Goal: Information Seeking & Learning: Learn about a topic

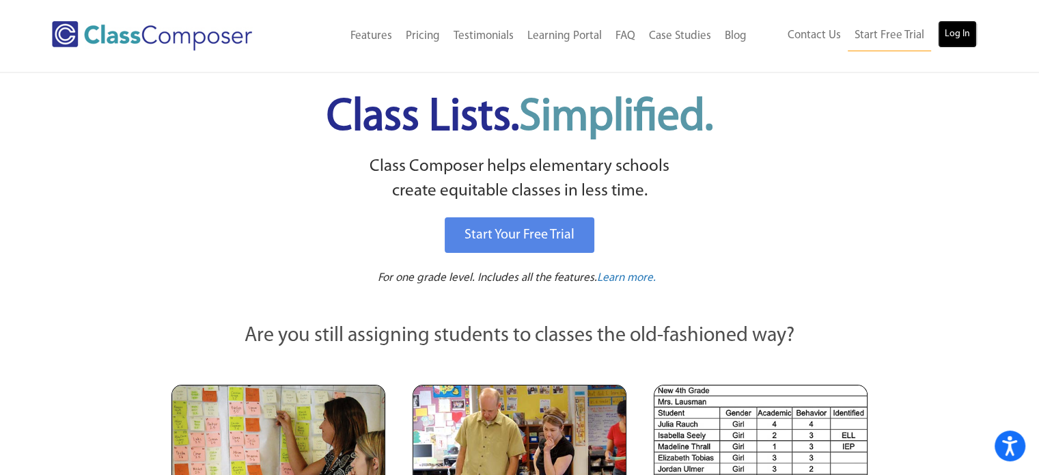
click at [954, 32] on link "Log In" at bounding box center [957, 33] width 39 height 27
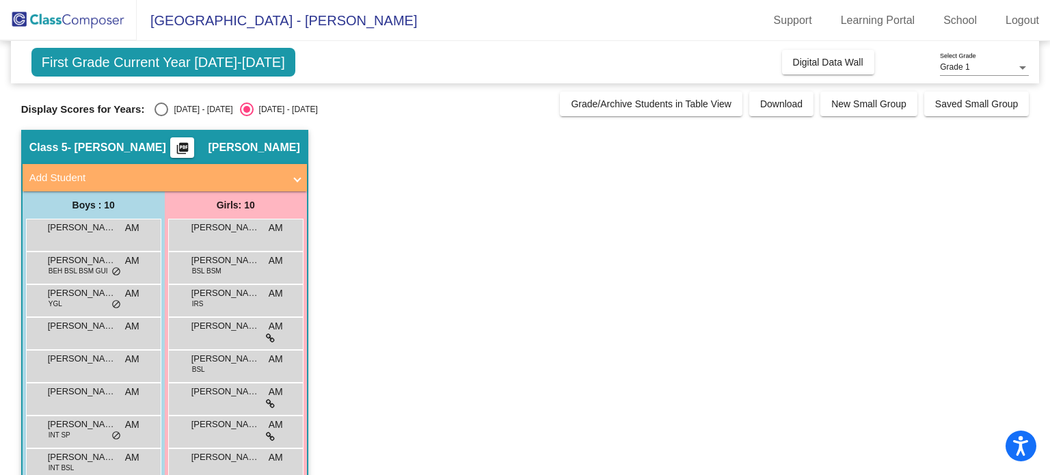
click at [161, 106] on div "Select an option" at bounding box center [161, 109] width 14 height 14
click at [161, 116] on input "[DATE] - [DATE]" at bounding box center [161, 116] width 1 height 1
radio input "true"
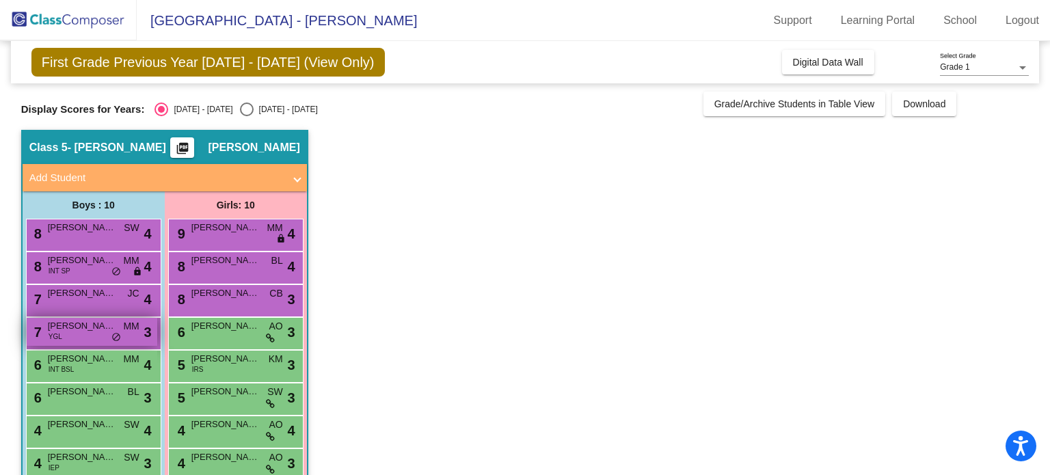
click at [86, 341] on div "7 [PERSON_NAME] YGL MM lock do_not_disturb_alt 3" at bounding box center [92, 332] width 131 height 28
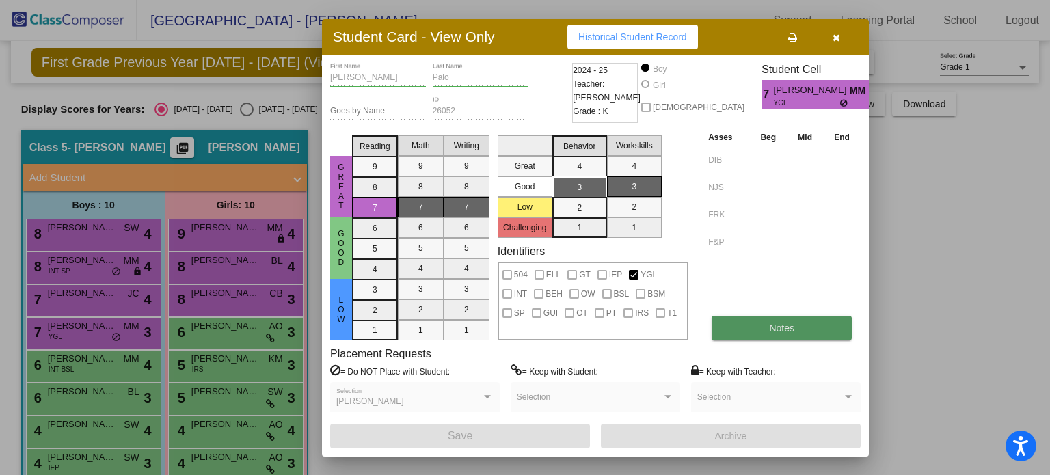
click at [778, 328] on span "Notes" at bounding box center [781, 328] width 25 height 11
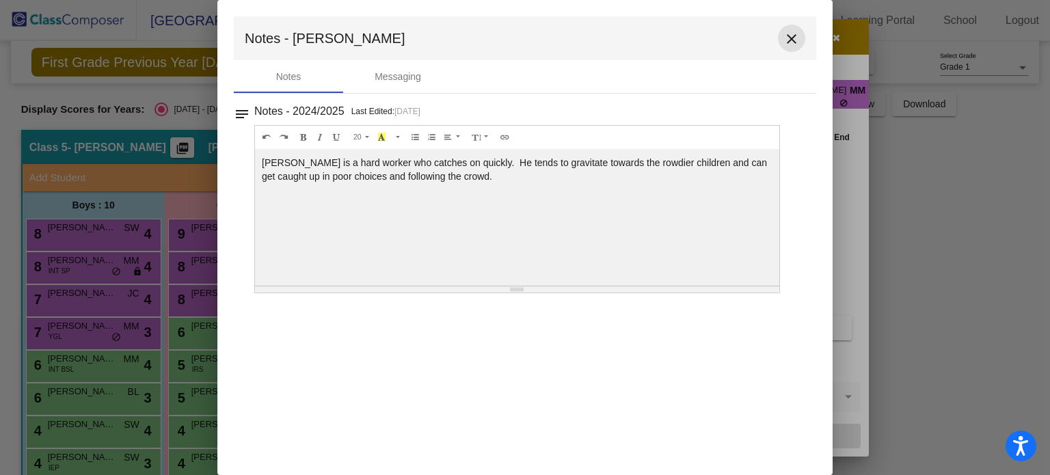
click at [794, 37] on mat-icon "close" at bounding box center [791, 39] width 16 height 16
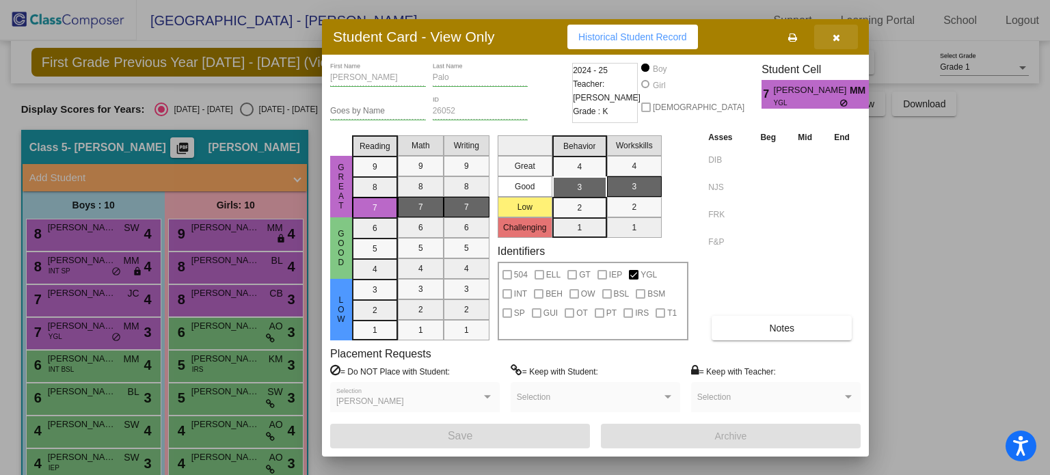
click at [836, 37] on icon "button" at bounding box center [836, 38] width 8 height 10
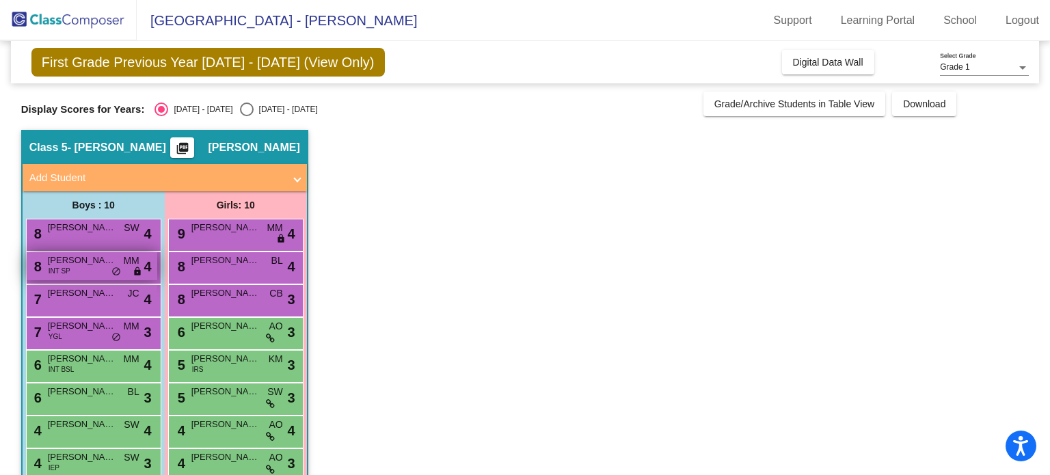
click at [68, 268] on span "INT SP" at bounding box center [60, 271] width 22 height 10
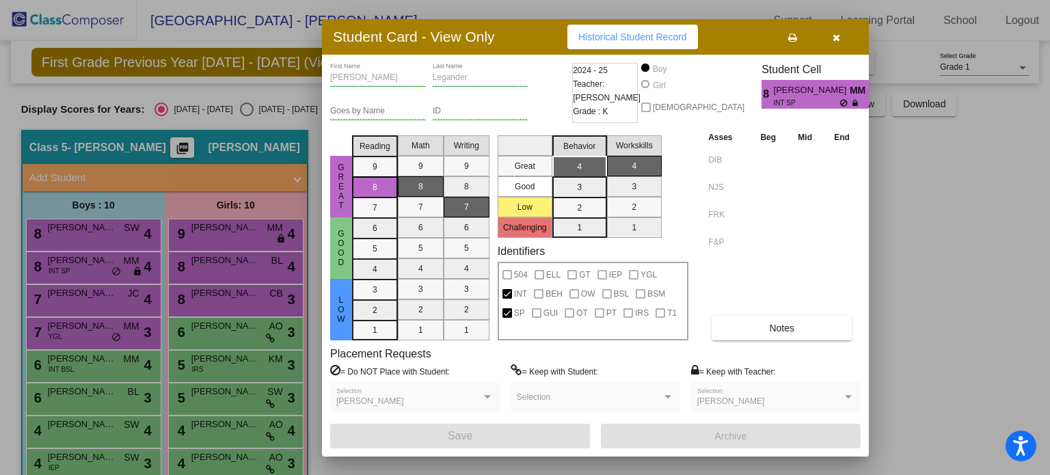
click at [838, 37] on icon "button" at bounding box center [836, 38] width 8 height 10
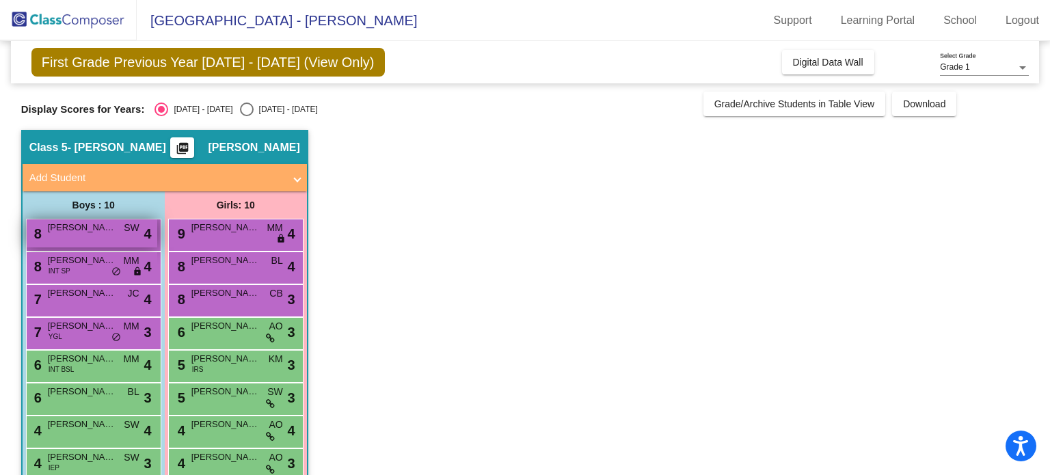
click at [115, 232] on span "[PERSON_NAME]" at bounding box center [82, 228] width 68 height 14
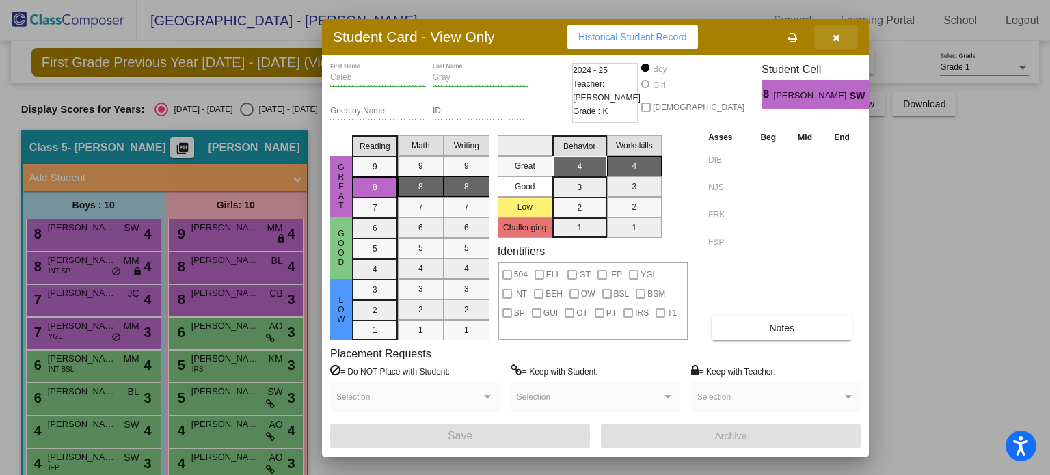
click at [834, 40] on icon "button" at bounding box center [836, 38] width 8 height 10
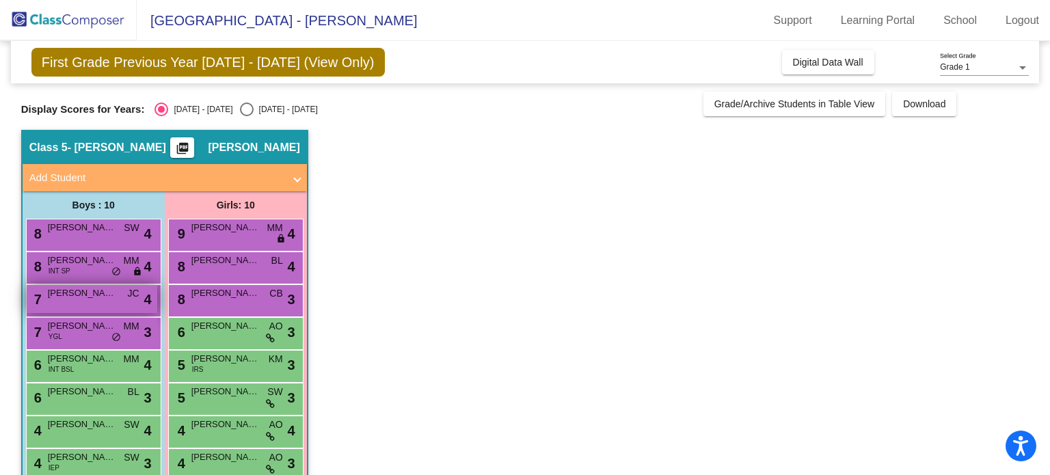
click at [72, 294] on span "[PERSON_NAME]" at bounding box center [82, 293] width 68 height 14
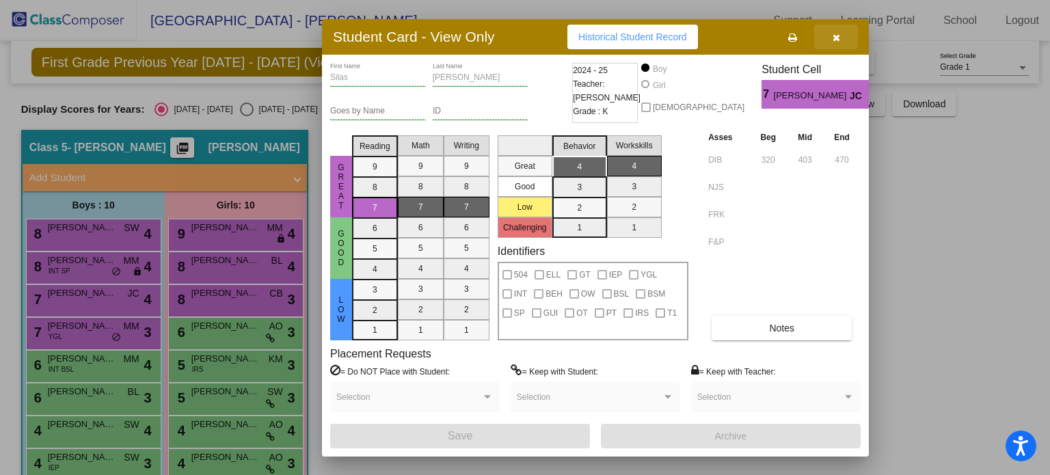
click at [837, 39] on icon "button" at bounding box center [836, 38] width 8 height 10
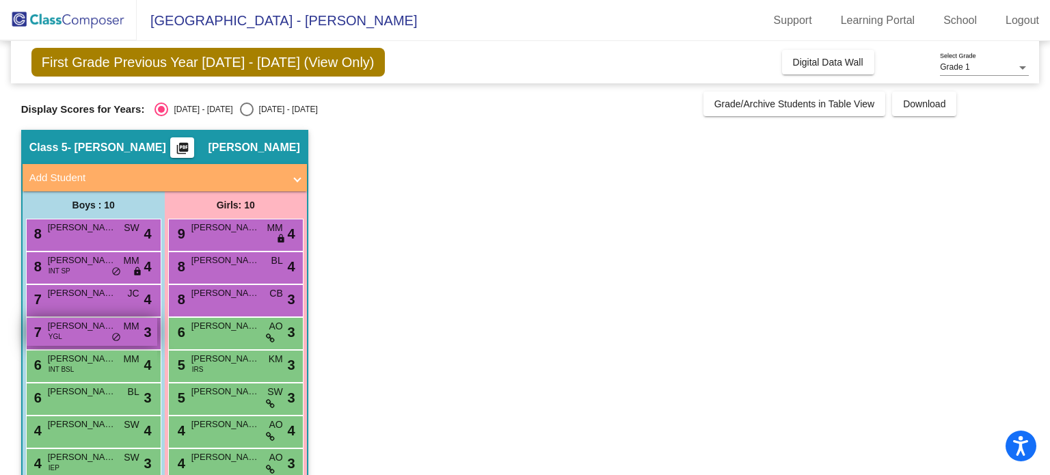
click at [77, 335] on div "7 [PERSON_NAME] YGL MM lock do_not_disturb_alt 3" at bounding box center [92, 332] width 131 height 28
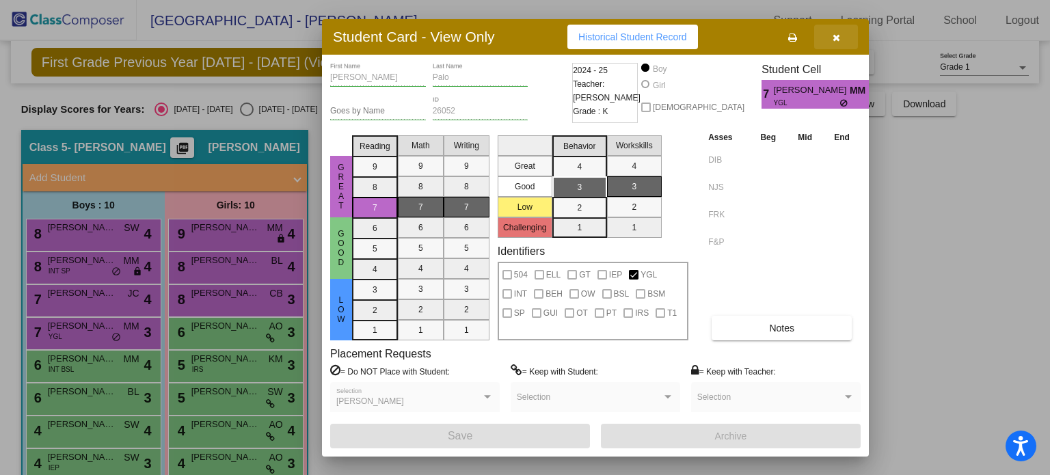
click at [832, 46] on button "button" at bounding box center [836, 37] width 44 height 25
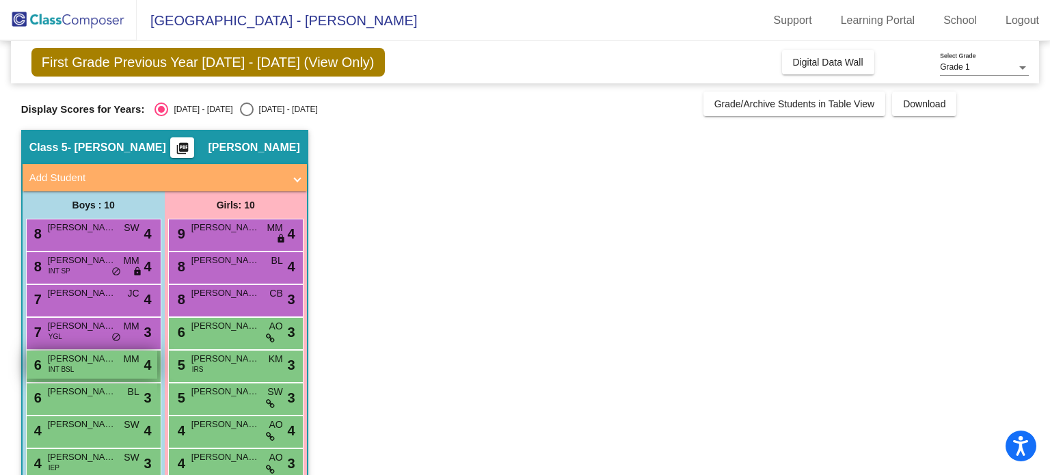
click at [52, 359] on span "[PERSON_NAME]" at bounding box center [82, 359] width 68 height 14
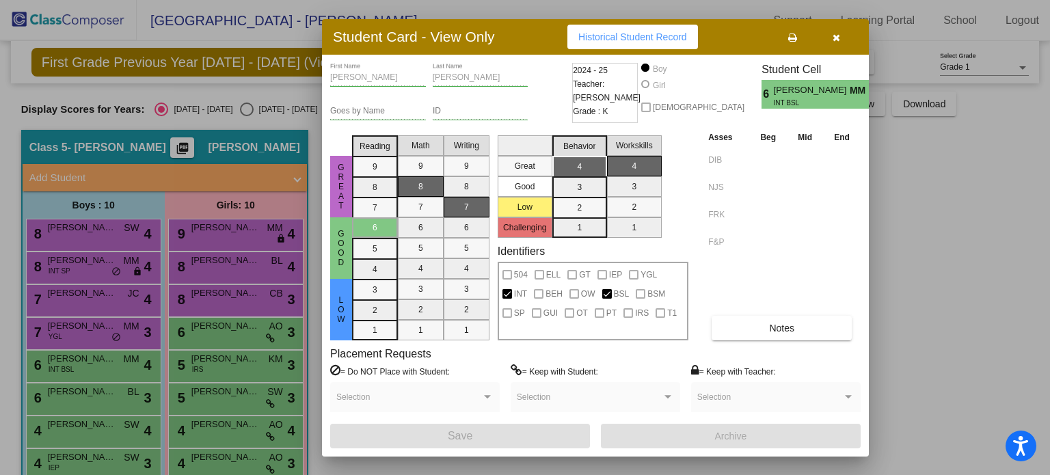
click at [824, 40] on button "button" at bounding box center [836, 37] width 44 height 25
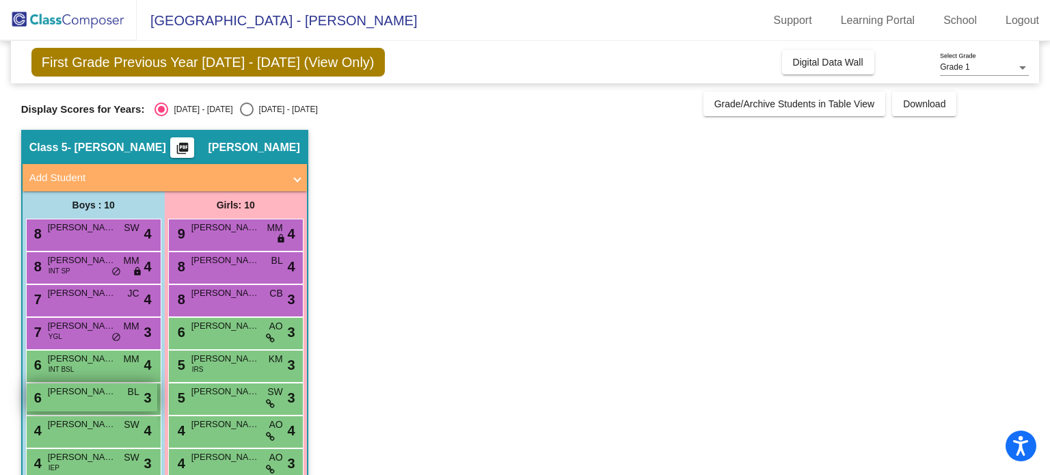
click at [94, 396] on span "[PERSON_NAME]" at bounding box center [82, 392] width 68 height 14
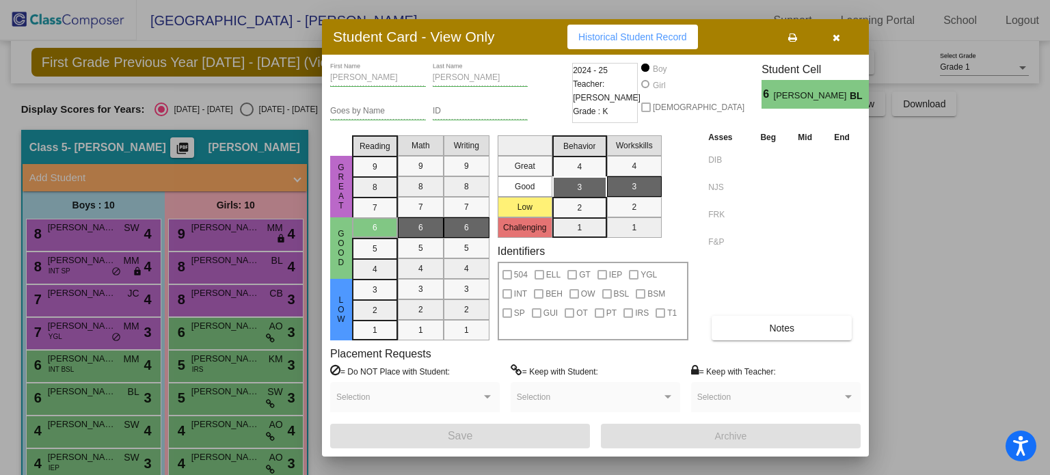
click at [841, 38] on button "button" at bounding box center [836, 37] width 44 height 25
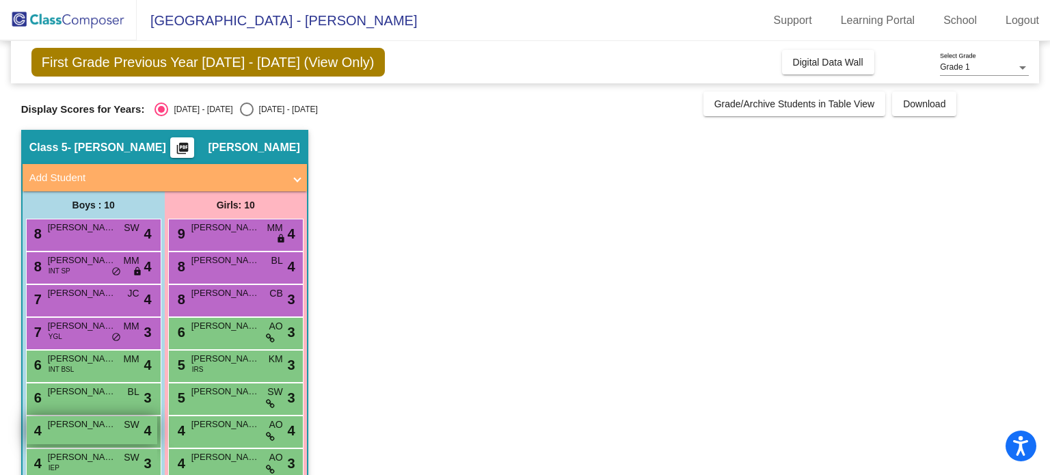
click at [112, 426] on span "[PERSON_NAME]" at bounding box center [82, 424] width 68 height 14
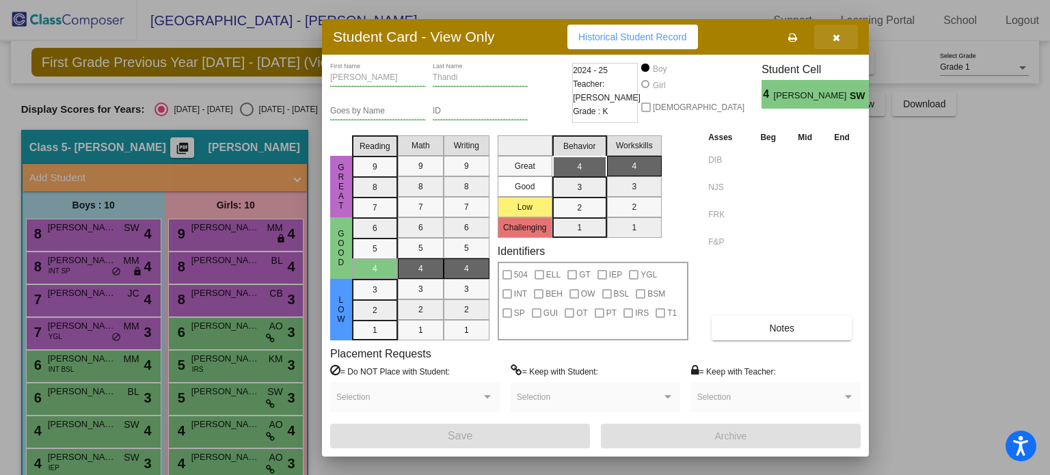
click at [839, 38] on icon "button" at bounding box center [836, 38] width 8 height 10
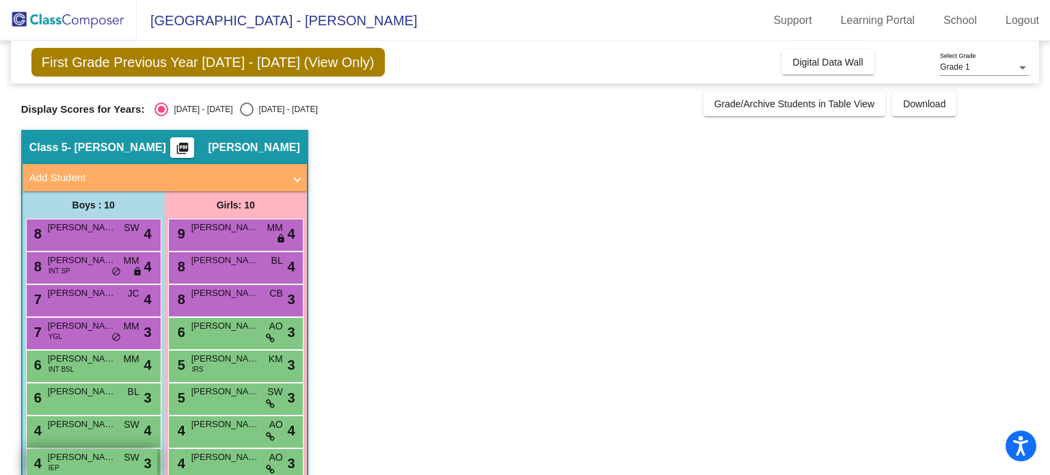
click at [96, 461] on span "[PERSON_NAME]" at bounding box center [82, 457] width 68 height 14
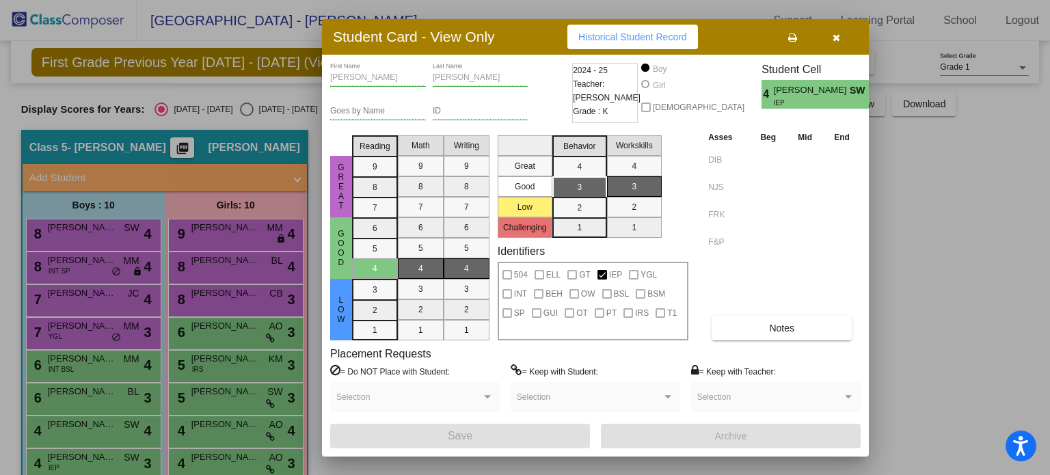
click at [839, 36] on button "button" at bounding box center [836, 37] width 44 height 25
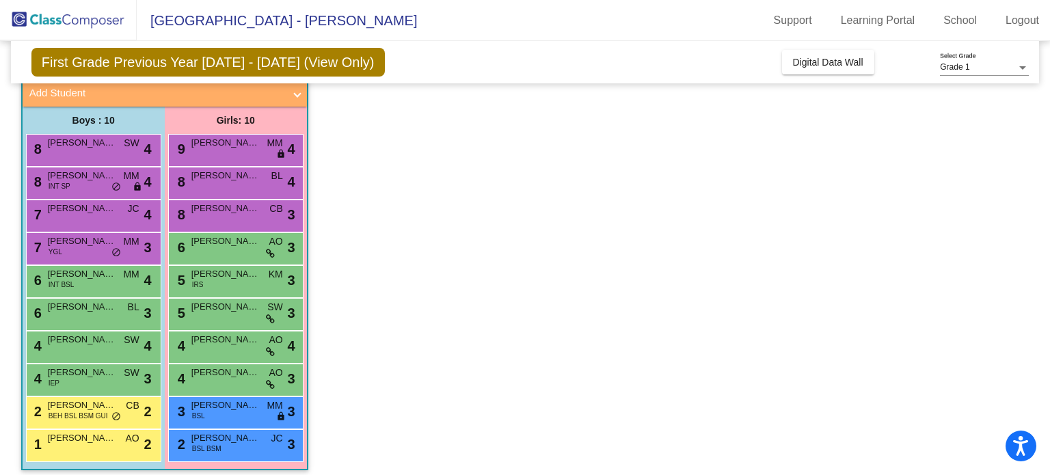
scroll to position [93, 0]
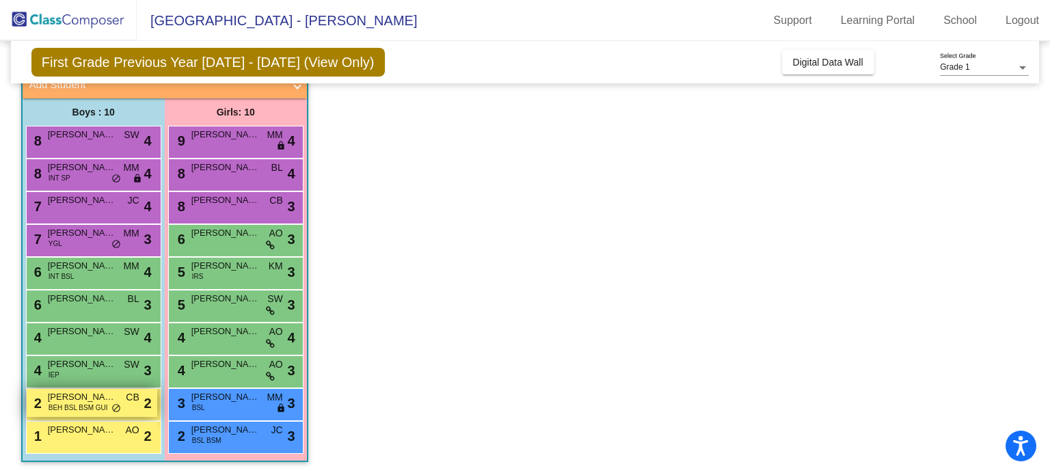
click at [106, 396] on span "[PERSON_NAME]" at bounding box center [82, 397] width 68 height 14
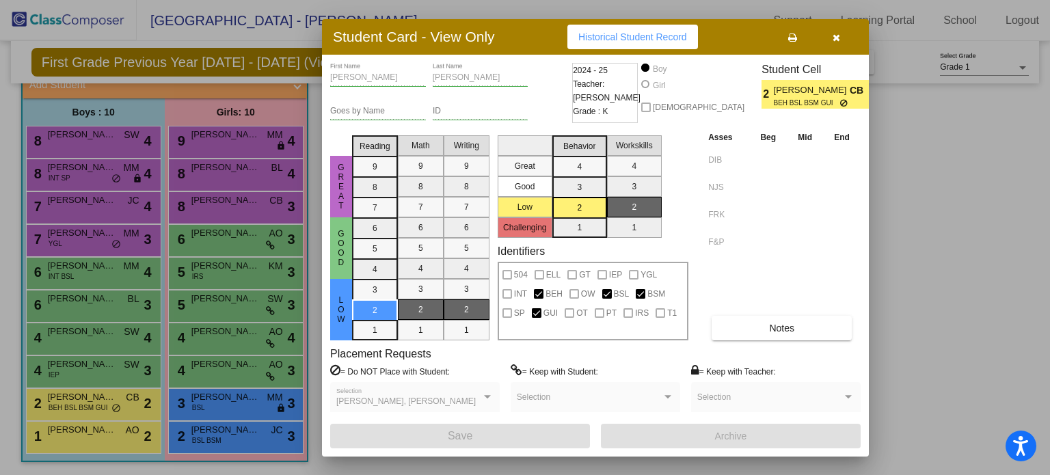
click at [834, 42] on icon "button" at bounding box center [836, 38] width 8 height 10
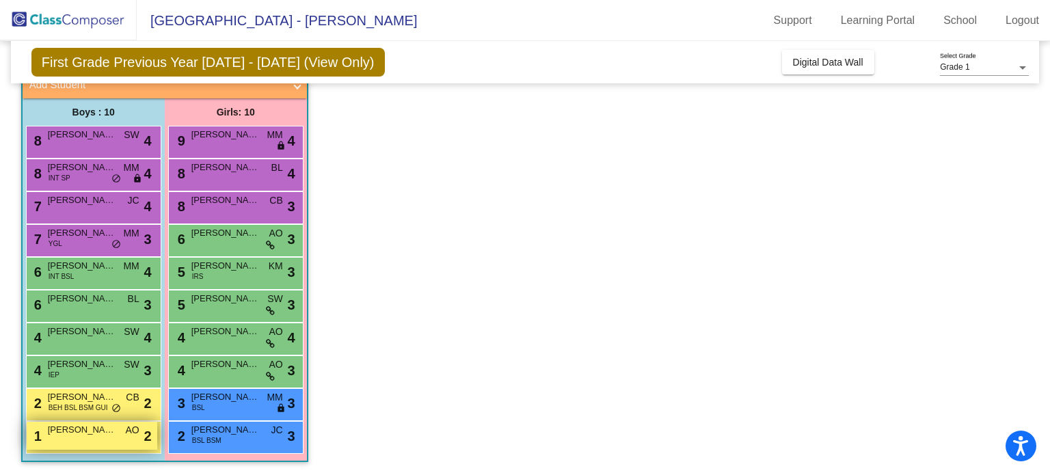
click at [91, 433] on span "[PERSON_NAME]" at bounding box center [82, 430] width 68 height 14
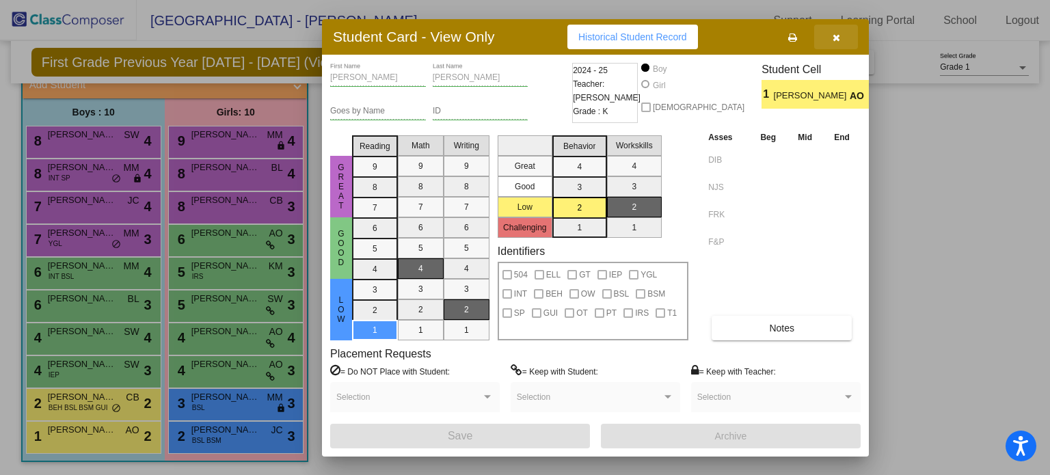
click at [838, 36] on icon "button" at bounding box center [836, 38] width 8 height 10
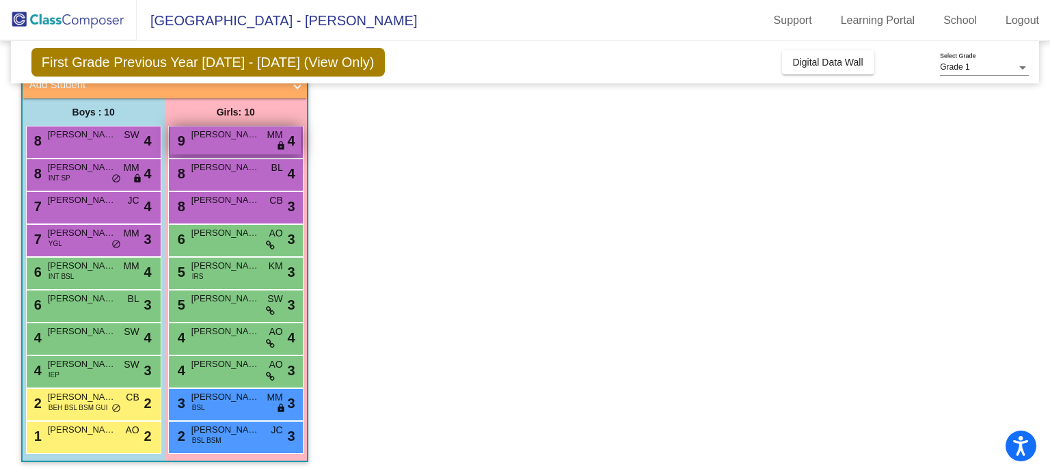
click at [258, 149] on div "9 [PERSON_NAME] MM lock do_not_disturb_alt 4" at bounding box center [235, 140] width 131 height 28
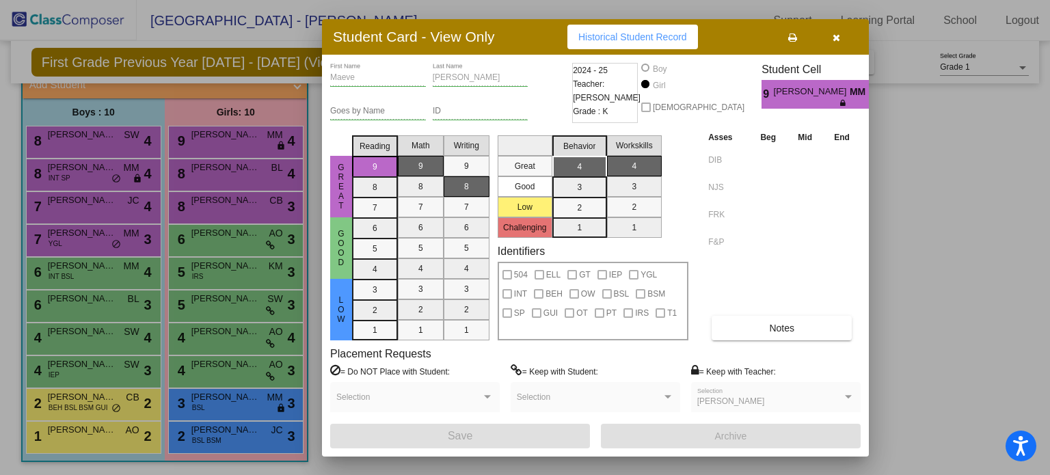
click at [838, 37] on icon "button" at bounding box center [836, 38] width 8 height 10
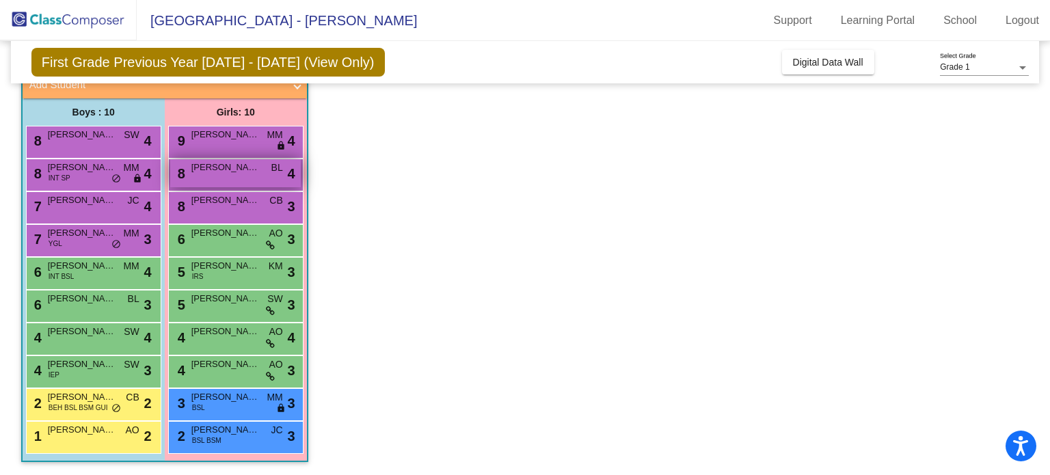
click at [215, 163] on span "[PERSON_NAME]" at bounding box center [225, 168] width 68 height 14
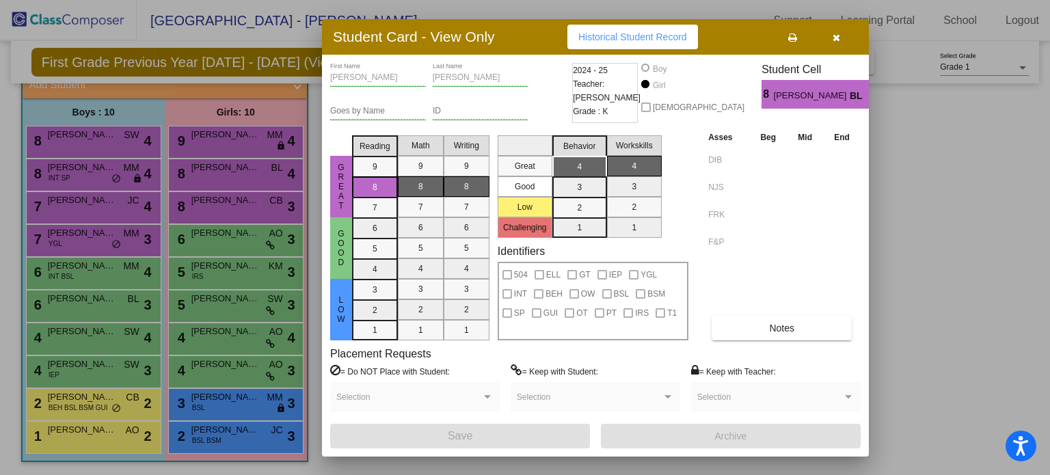
click at [832, 33] on icon "button" at bounding box center [836, 38] width 8 height 10
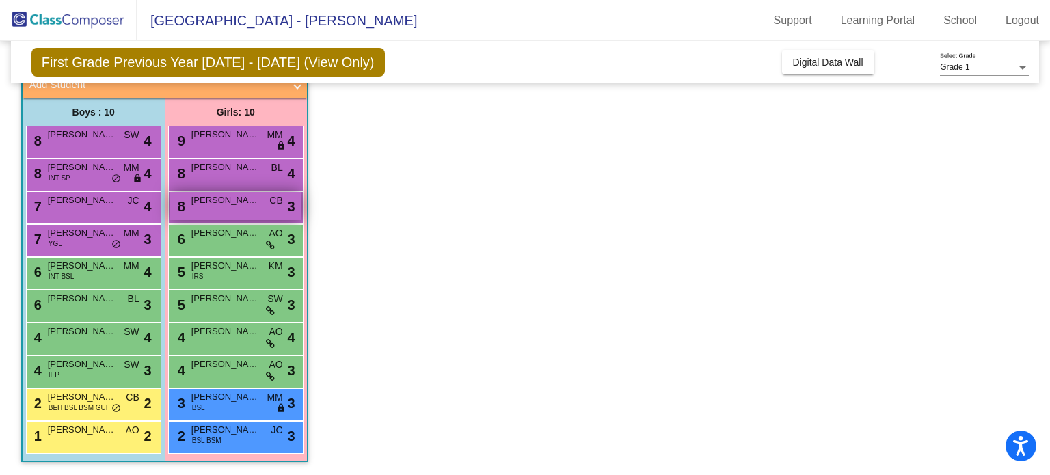
click at [208, 213] on div "8 [PERSON_NAME] CB lock do_not_disturb_alt 3" at bounding box center [235, 206] width 131 height 28
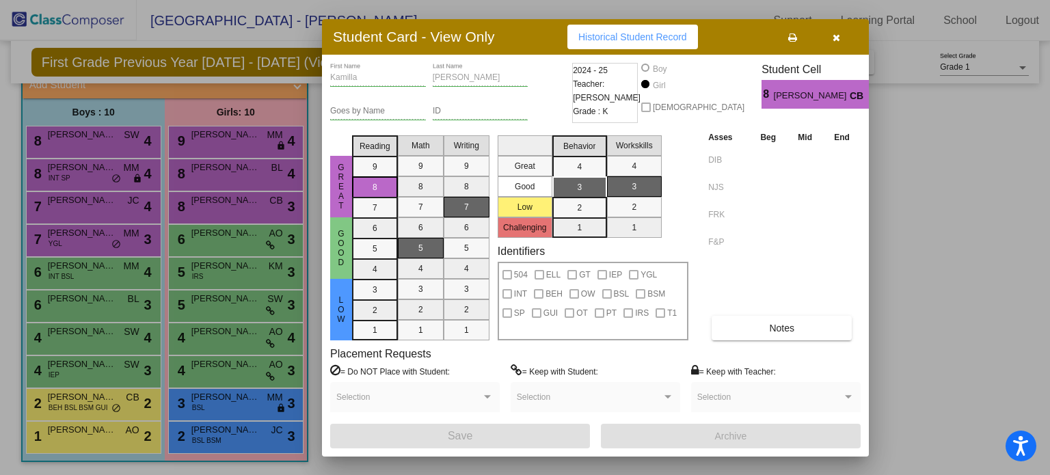
click at [832, 36] on icon "button" at bounding box center [836, 38] width 8 height 10
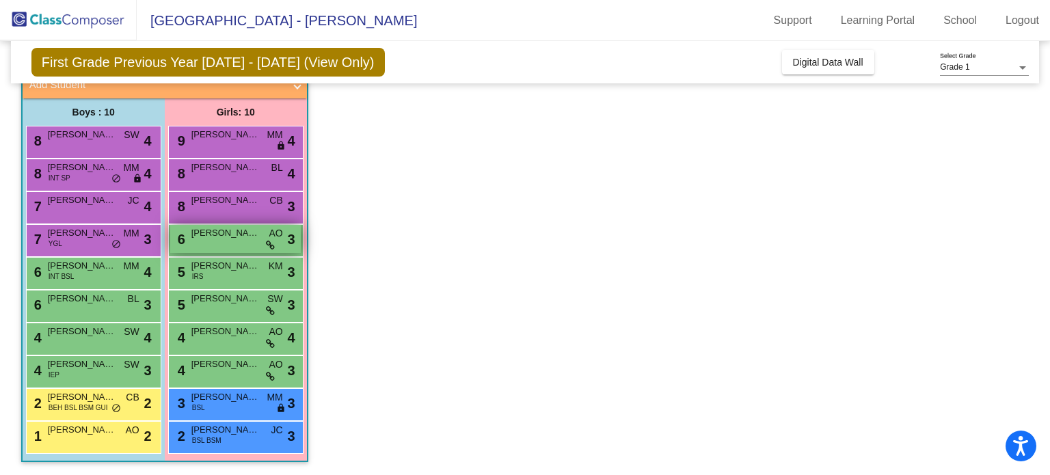
click at [239, 245] on div "6 [PERSON_NAME] AO lock do_not_disturb_alt 3" at bounding box center [235, 239] width 131 height 28
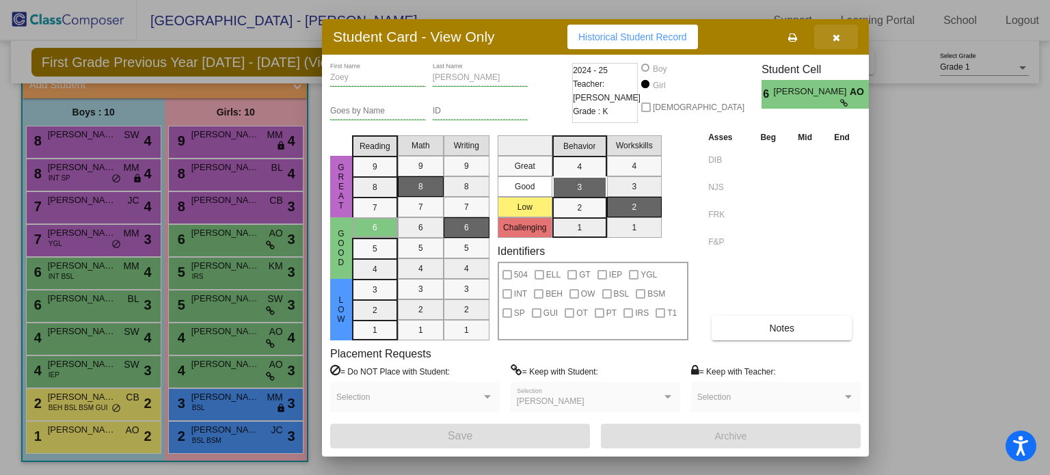
click at [826, 38] on button "button" at bounding box center [836, 37] width 44 height 25
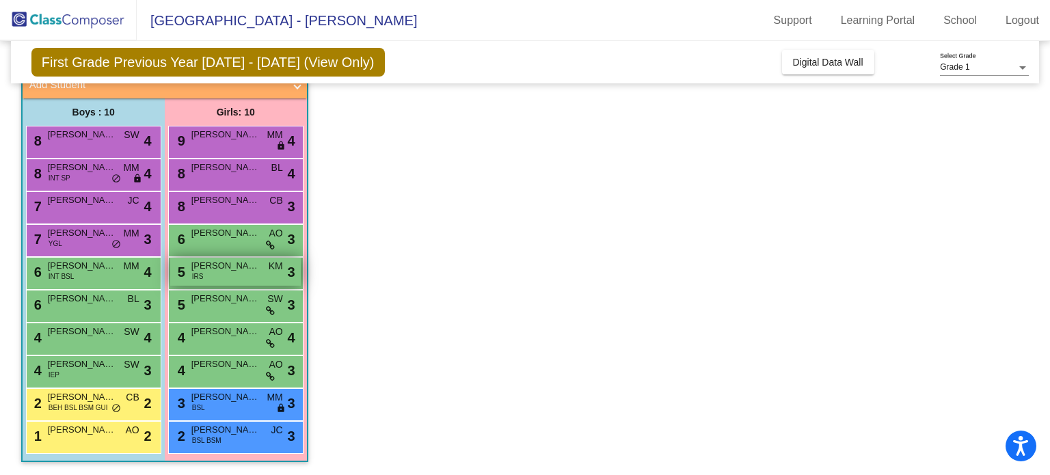
click at [250, 273] on div "5 [PERSON_NAME] IRS KM lock do_not_disturb_alt 3" at bounding box center [235, 272] width 131 height 28
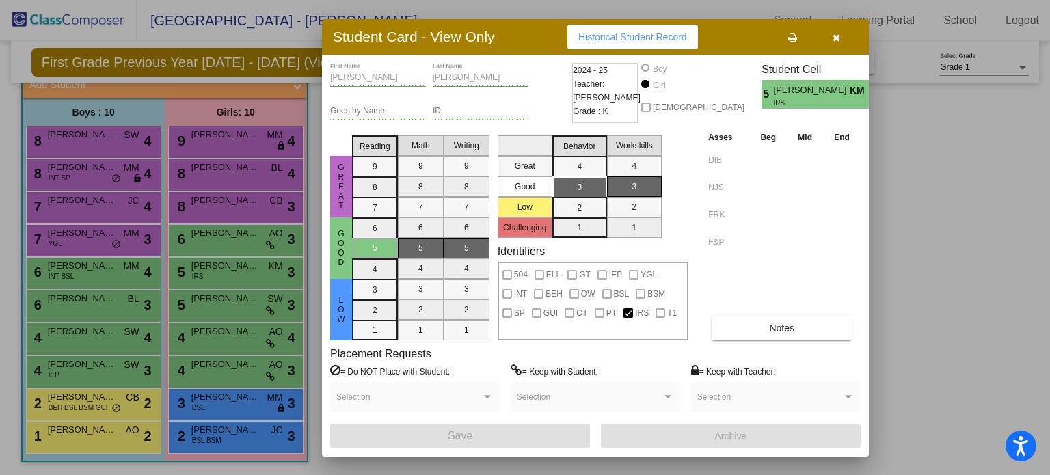
click at [836, 35] on icon "button" at bounding box center [836, 38] width 8 height 10
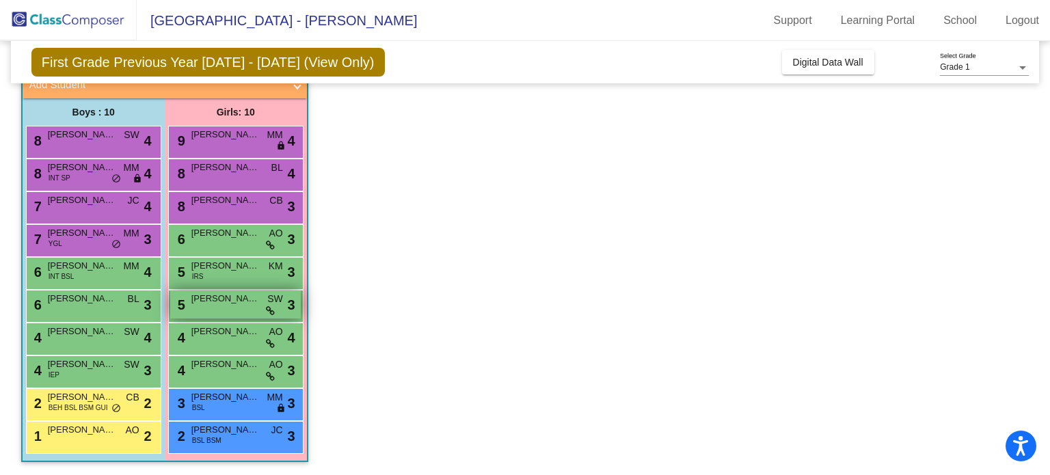
click at [245, 304] on span "[PERSON_NAME]" at bounding box center [225, 299] width 68 height 14
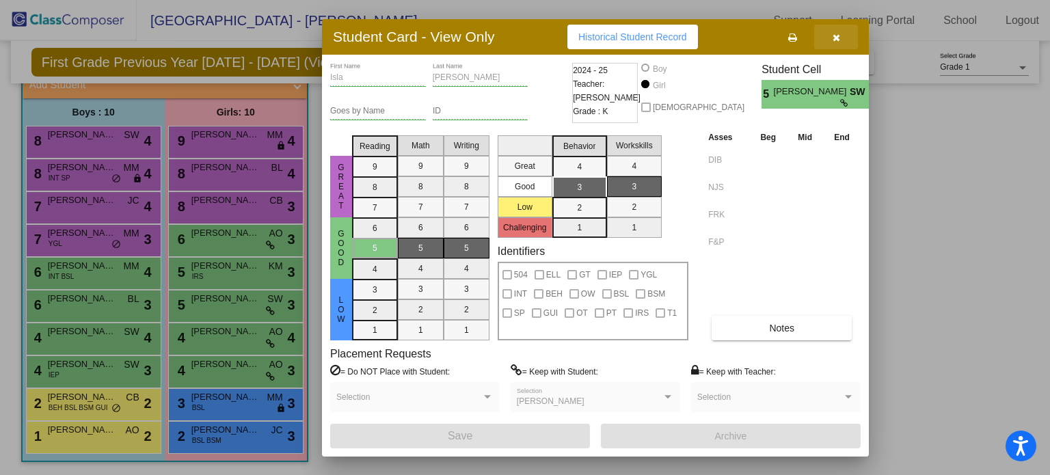
click at [836, 37] on icon "button" at bounding box center [836, 38] width 8 height 10
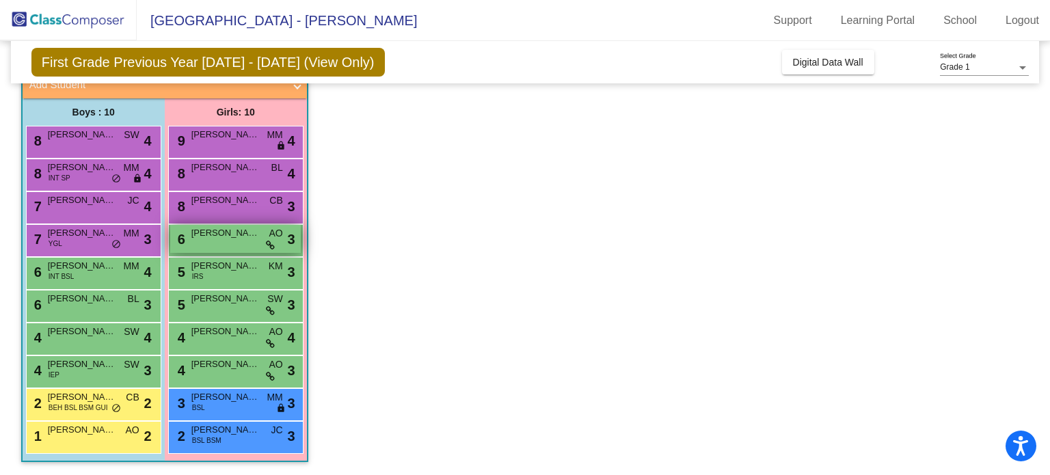
click at [239, 236] on span "[PERSON_NAME]" at bounding box center [225, 233] width 68 height 14
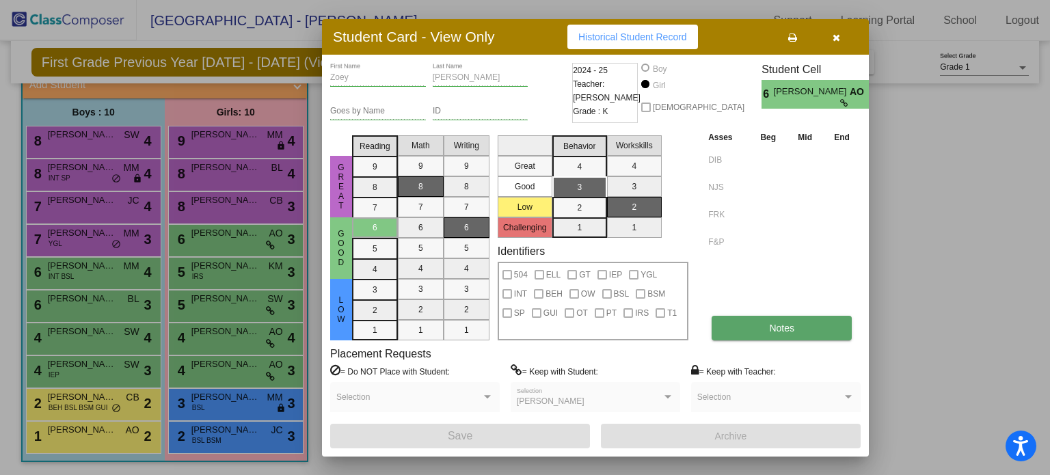
click at [789, 329] on span "Notes" at bounding box center [781, 328] width 25 height 11
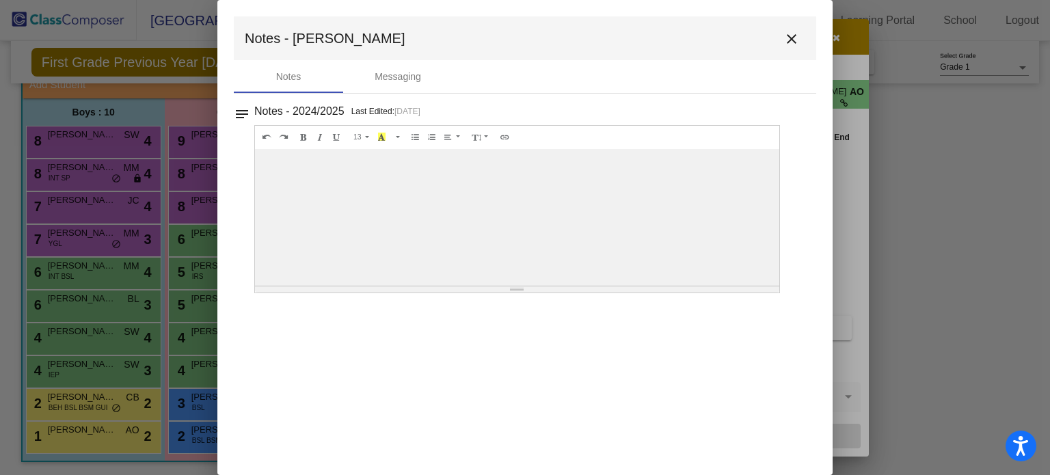
click at [795, 40] on mat-icon "close" at bounding box center [791, 39] width 16 height 16
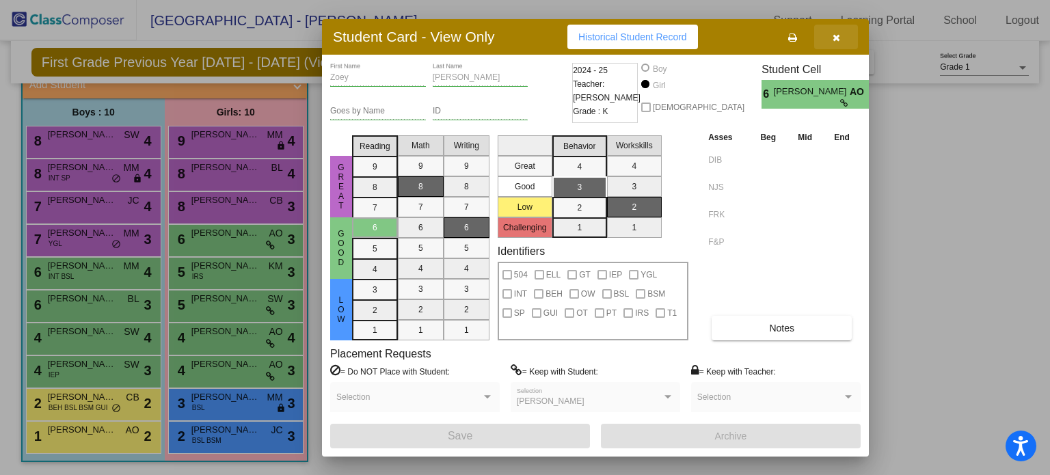
click at [830, 32] on button "button" at bounding box center [836, 37] width 44 height 25
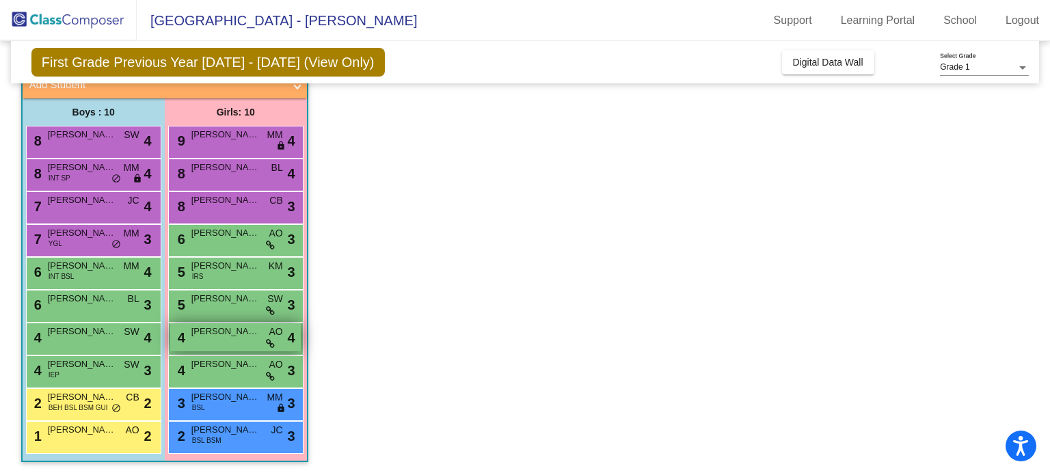
click at [243, 344] on div "4 [PERSON_NAME] AO lock do_not_disturb_alt 4" at bounding box center [235, 337] width 131 height 28
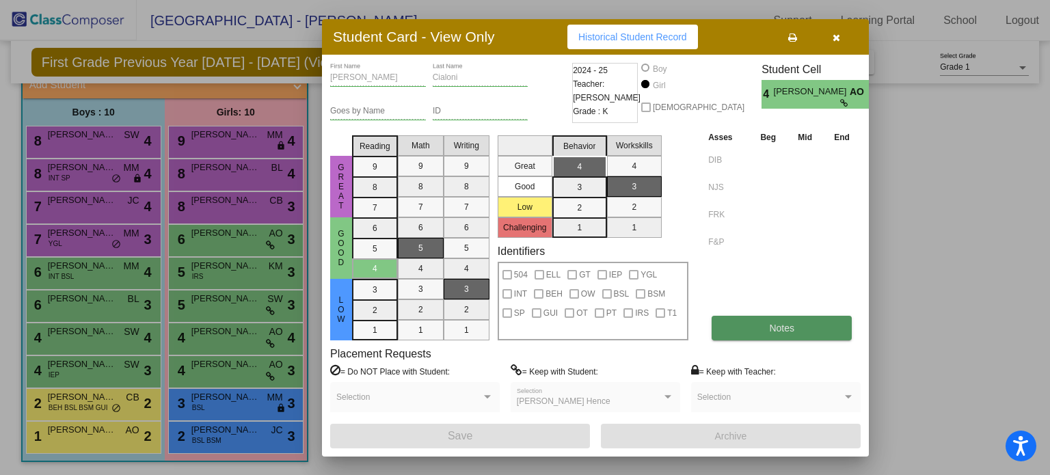
click at [789, 329] on span "Notes" at bounding box center [781, 328] width 25 height 11
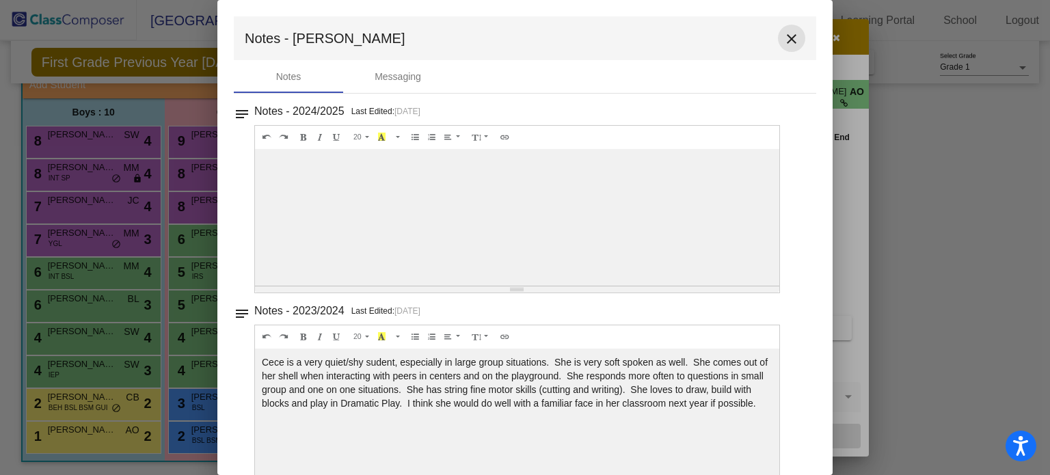
click at [789, 39] on mat-icon "close" at bounding box center [791, 39] width 16 height 16
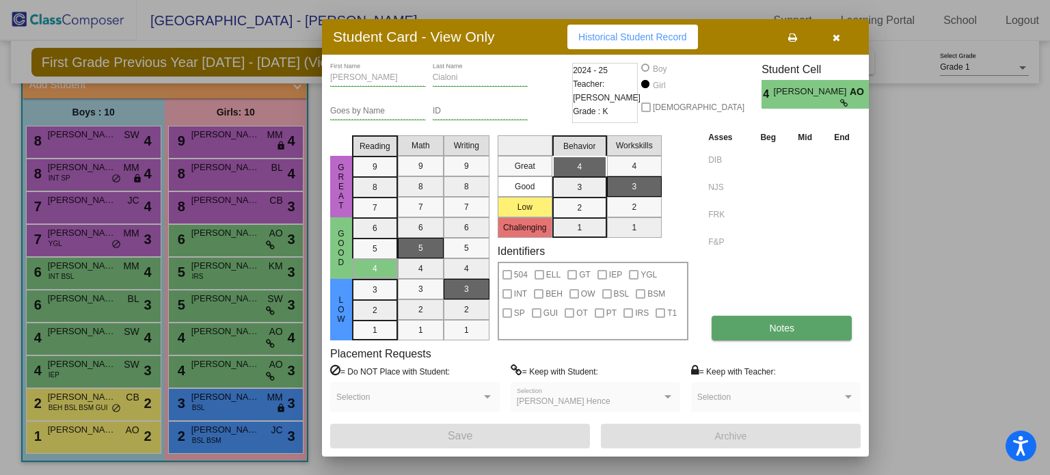
click at [765, 327] on button "Notes" at bounding box center [781, 328] width 140 height 25
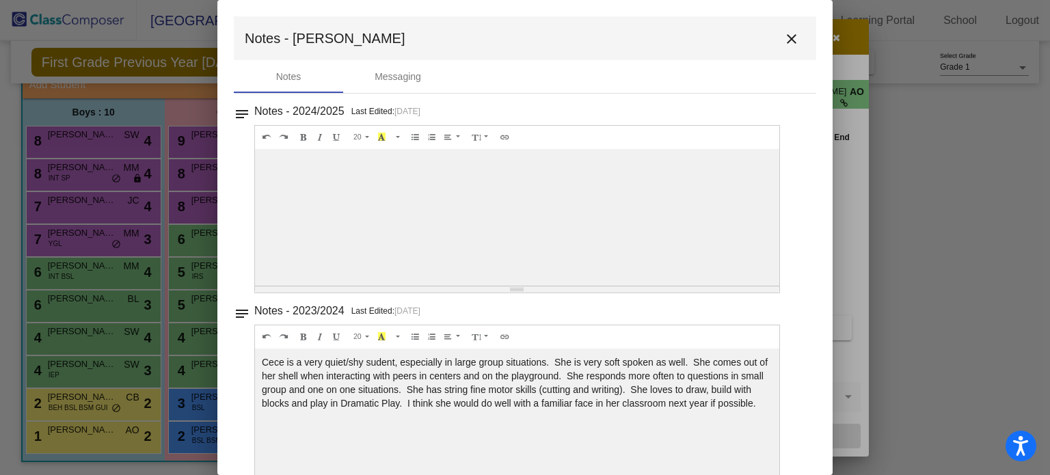
click at [784, 44] on mat-icon "close" at bounding box center [791, 39] width 16 height 16
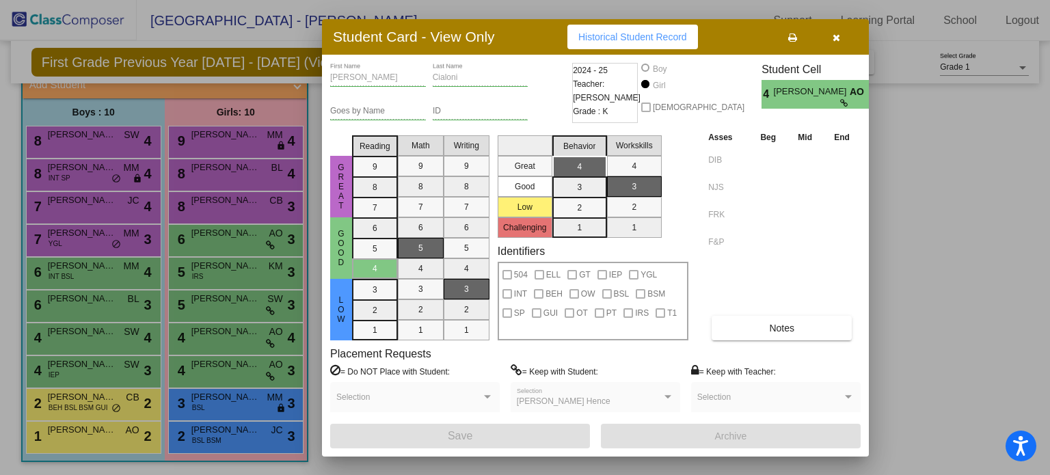
click at [835, 38] on icon "button" at bounding box center [836, 38] width 8 height 10
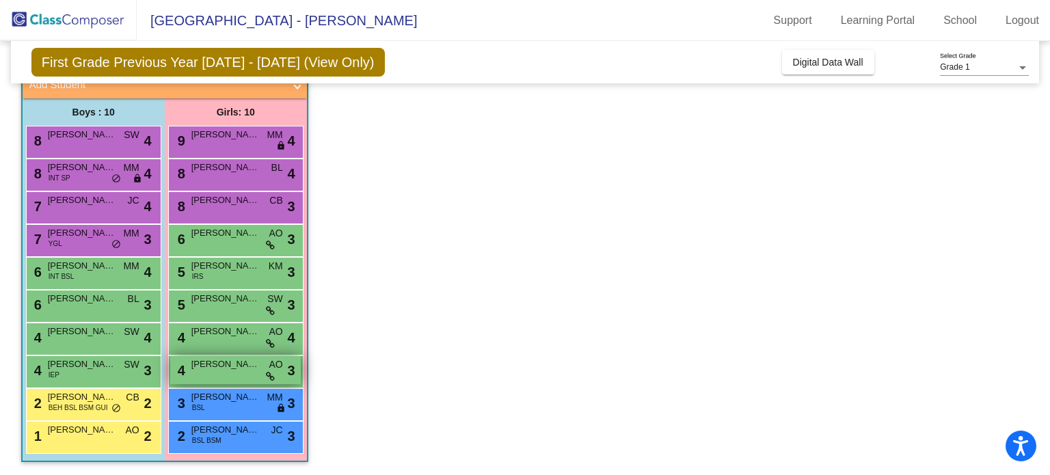
click at [242, 374] on div "4 [PERSON_NAME] Hence AO lock do_not_disturb_alt 3" at bounding box center [235, 370] width 131 height 28
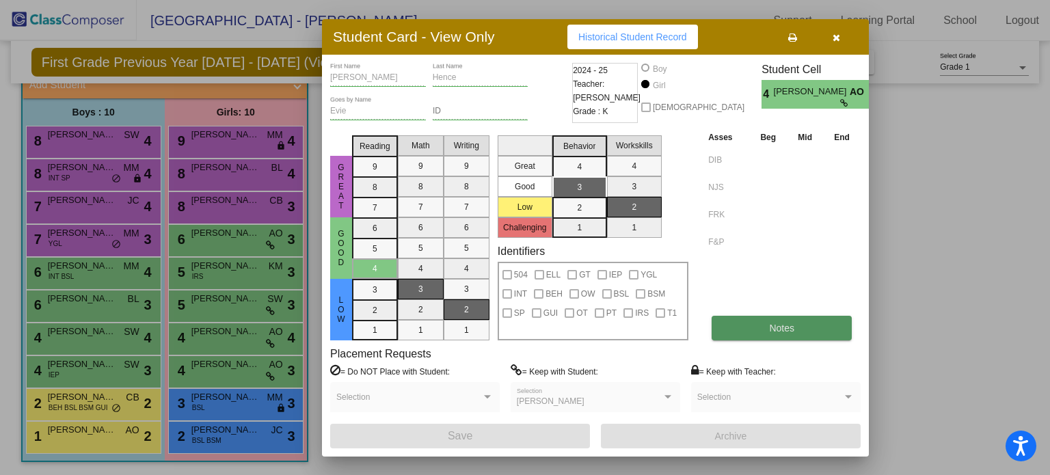
click at [738, 325] on button "Notes" at bounding box center [781, 328] width 140 height 25
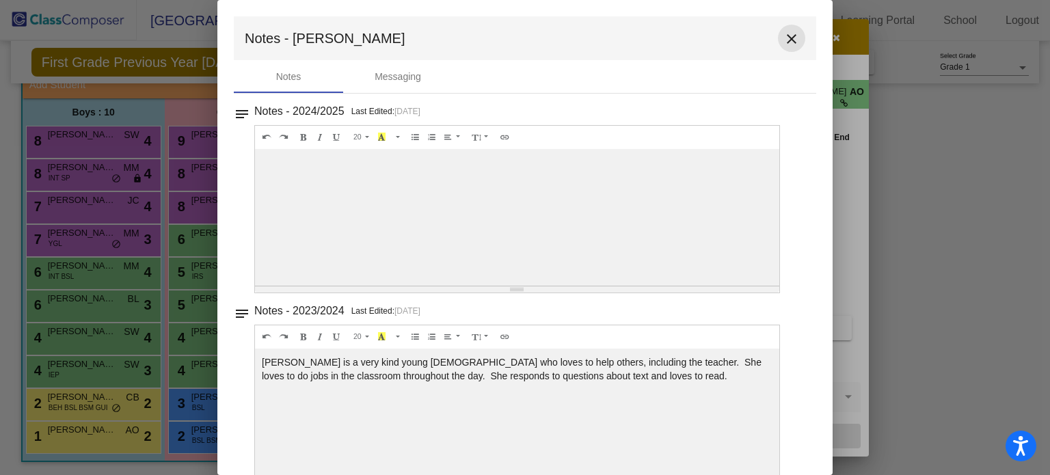
click at [783, 40] on mat-icon "close" at bounding box center [791, 39] width 16 height 16
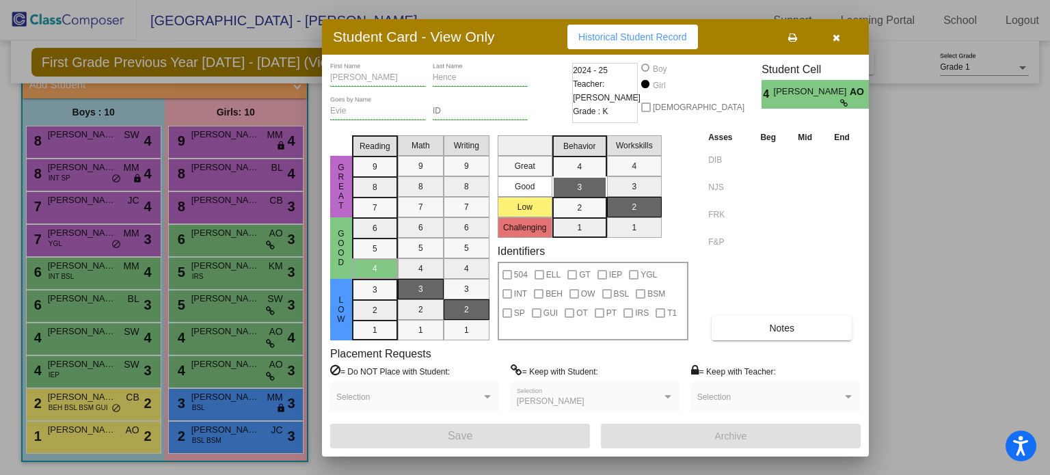
click at [839, 42] on button "button" at bounding box center [836, 37] width 44 height 25
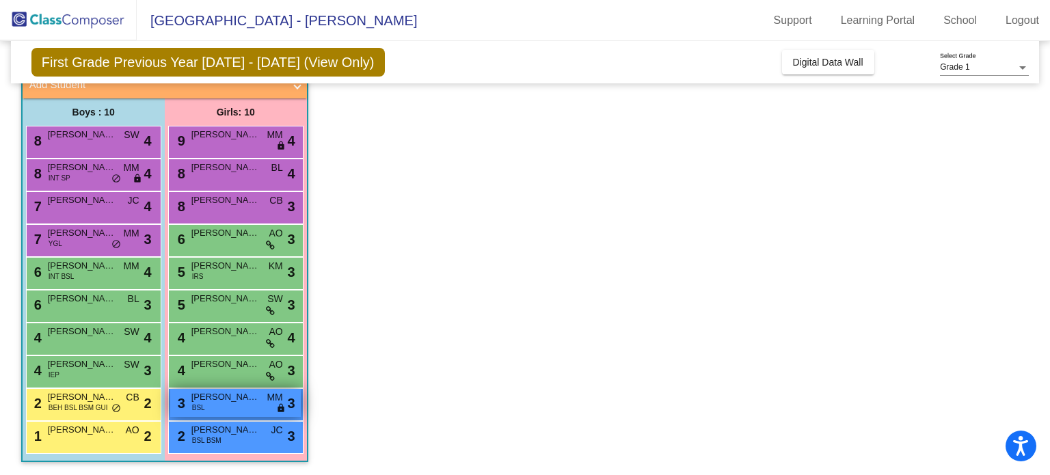
click at [232, 396] on span "[PERSON_NAME]" at bounding box center [225, 397] width 68 height 14
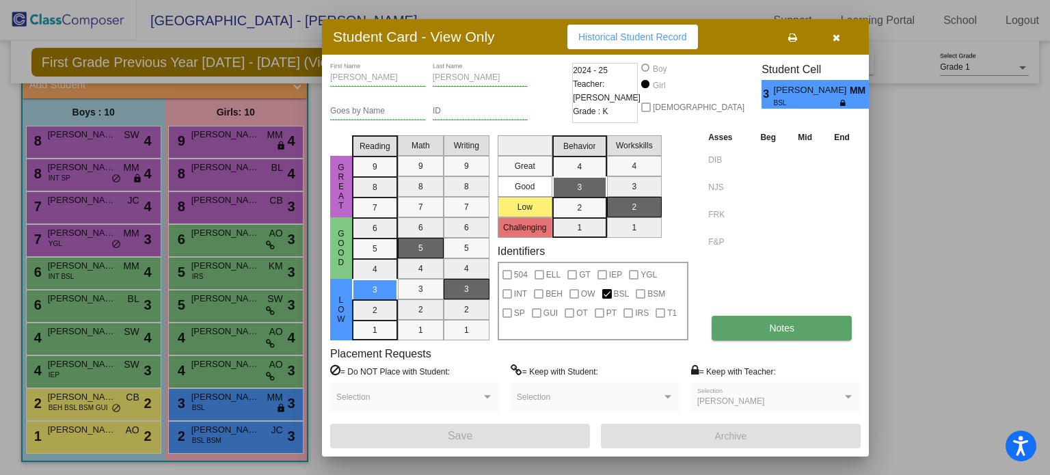
click at [769, 325] on span "Notes" at bounding box center [781, 328] width 25 height 11
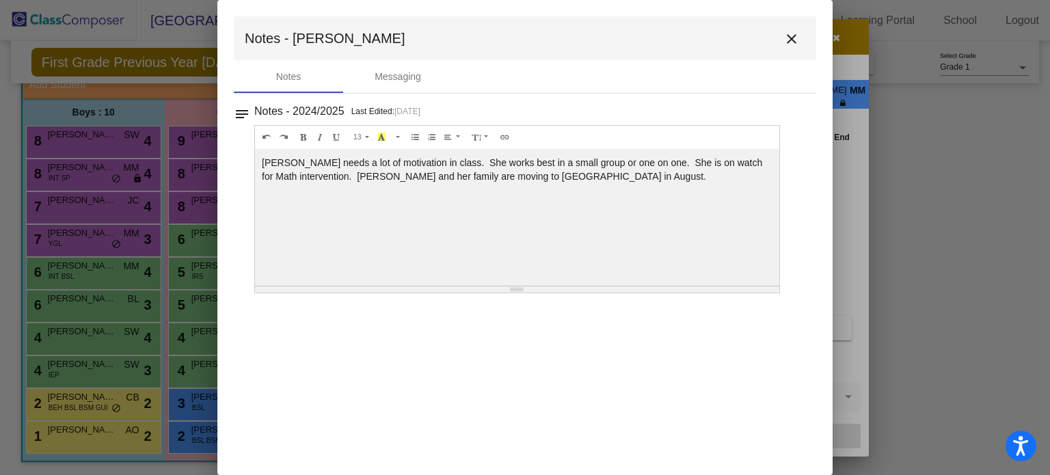
click at [786, 44] on mat-icon "close" at bounding box center [791, 39] width 16 height 16
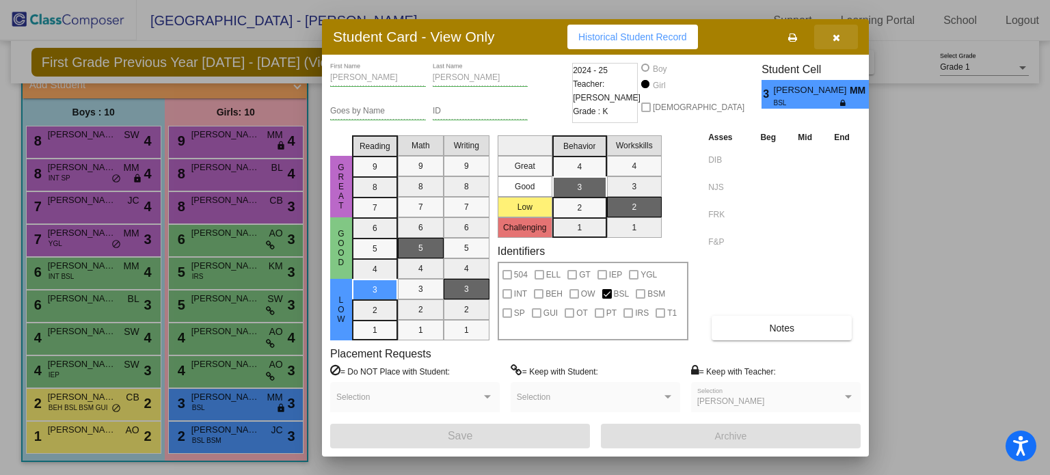
click at [834, 40] on icon "button" at bounding box center [836, 38] width 8 height 10
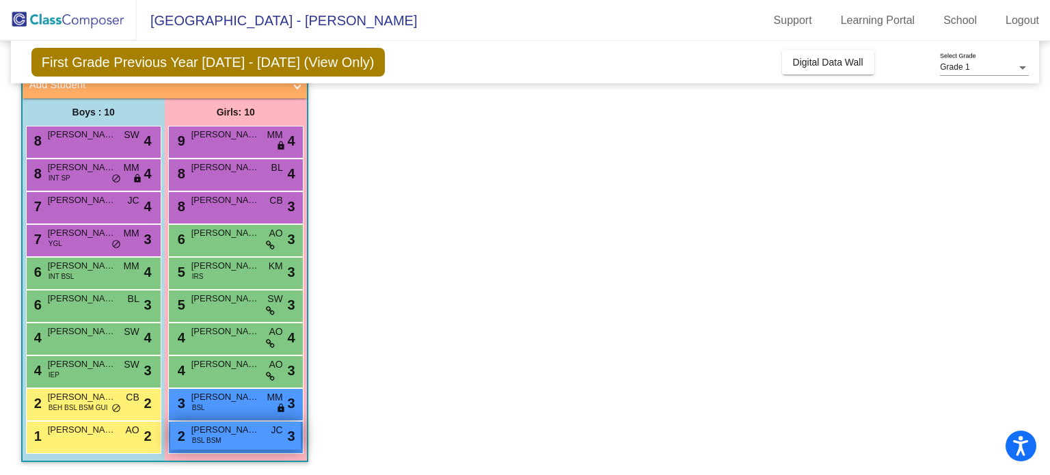
click at [222, 433] on span "[PERSON_NAME]" at bounding box center [225, 430] width 68 height 14
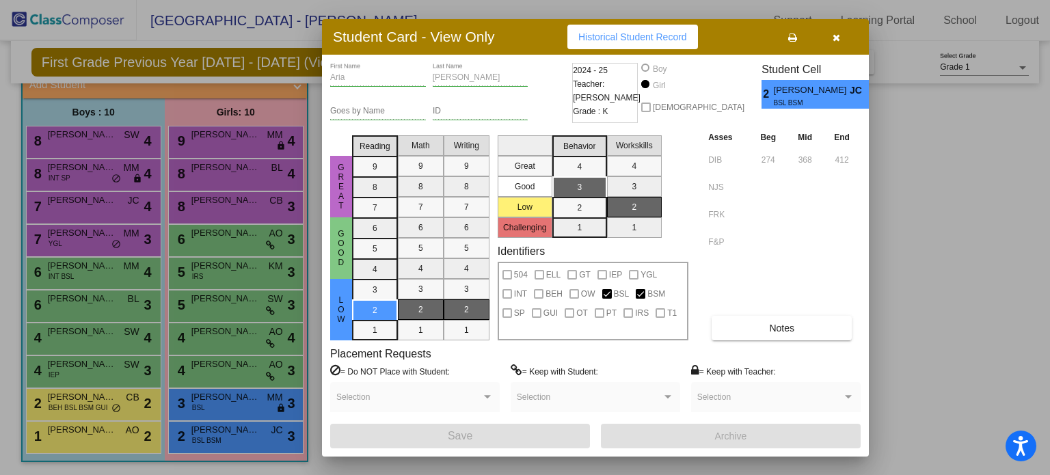
click at [834, 33] on icon "button" at bounding box center [836, 38] width 8 height 10
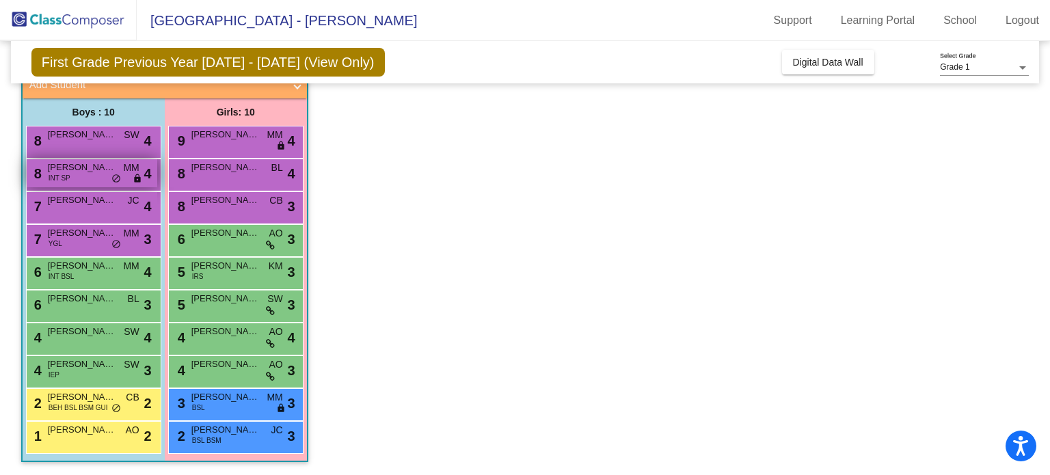
click at [100, 172] on span "[PERSON_NAME]" at bounding box center [82, 168] width 68 height 14
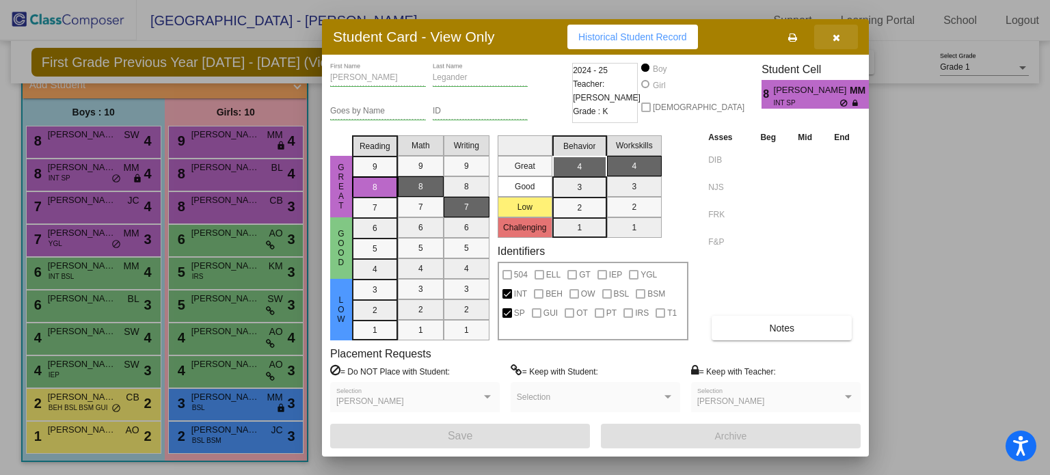
click at [830, 40] on button "button" at bounding box center [836, 37] width 44 height 25
